Goal: Task Accomplishment & Management: Use online tool/utility

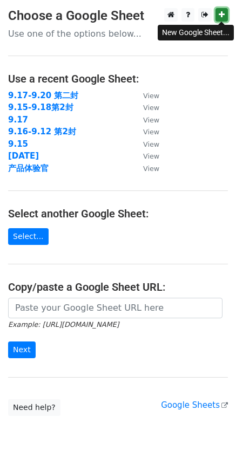
click at [220, 14] on icon at bounding box center [221, 15] width 6 height 8
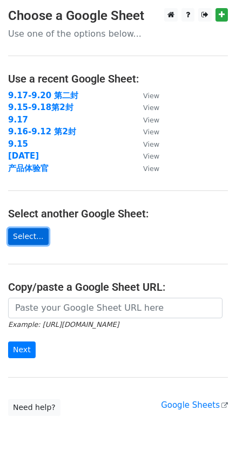
click at [29, 232] on link "Select..." at bounding box center [28, 236] width 40 height 17
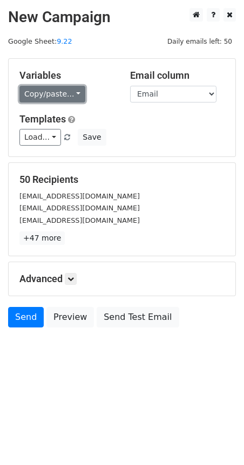
click at [74, 95] on link "Copy/paste..." at bounding box center [52, 94] width 66 height 17
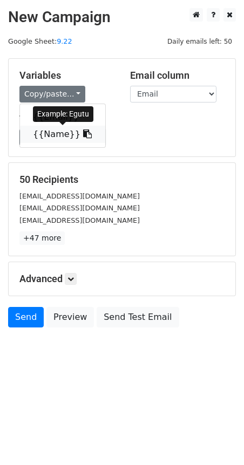
click at [61, 135] on link "{{Name}}" at bounding box center [62, 134] width 85 height 17
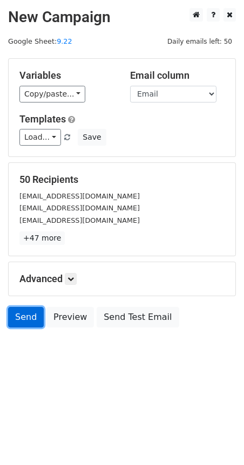
click at [22, 322] on link "Send" at bounding box center [26, 317] width 36 height 20
